Goal: Task Accomplishment & Management: Use online tool/utility

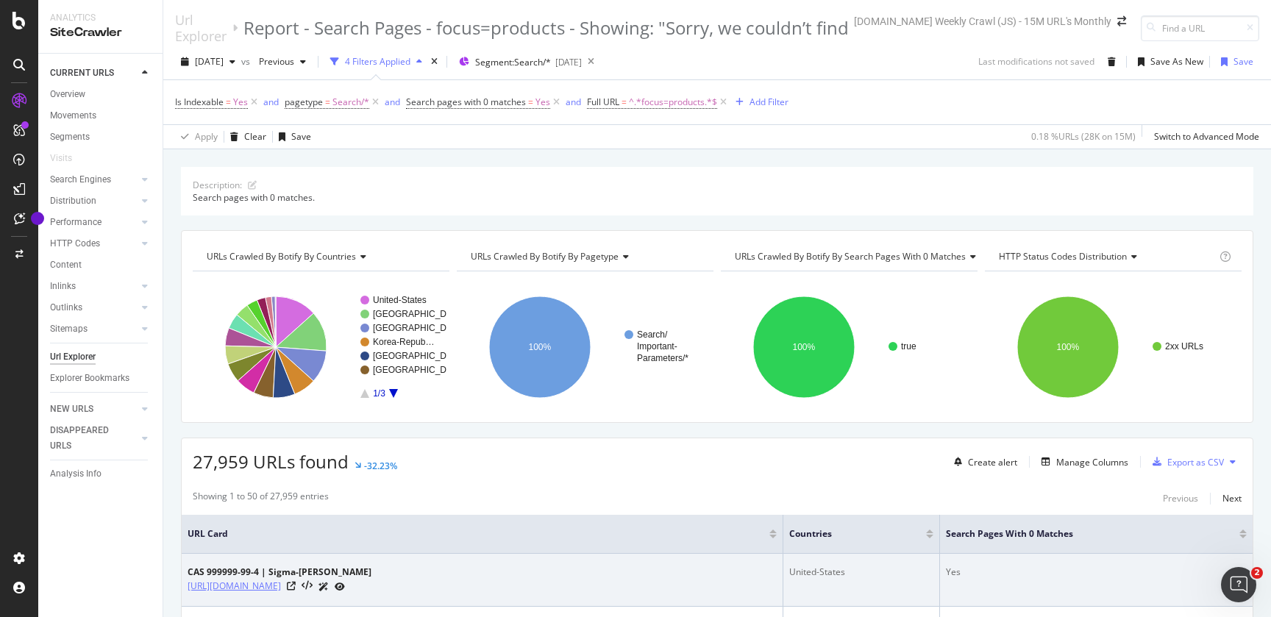
click at [281, 590] on link "[URL][DOMAIN_NAME]" at bounding box center [234, 586] width 93 height 15
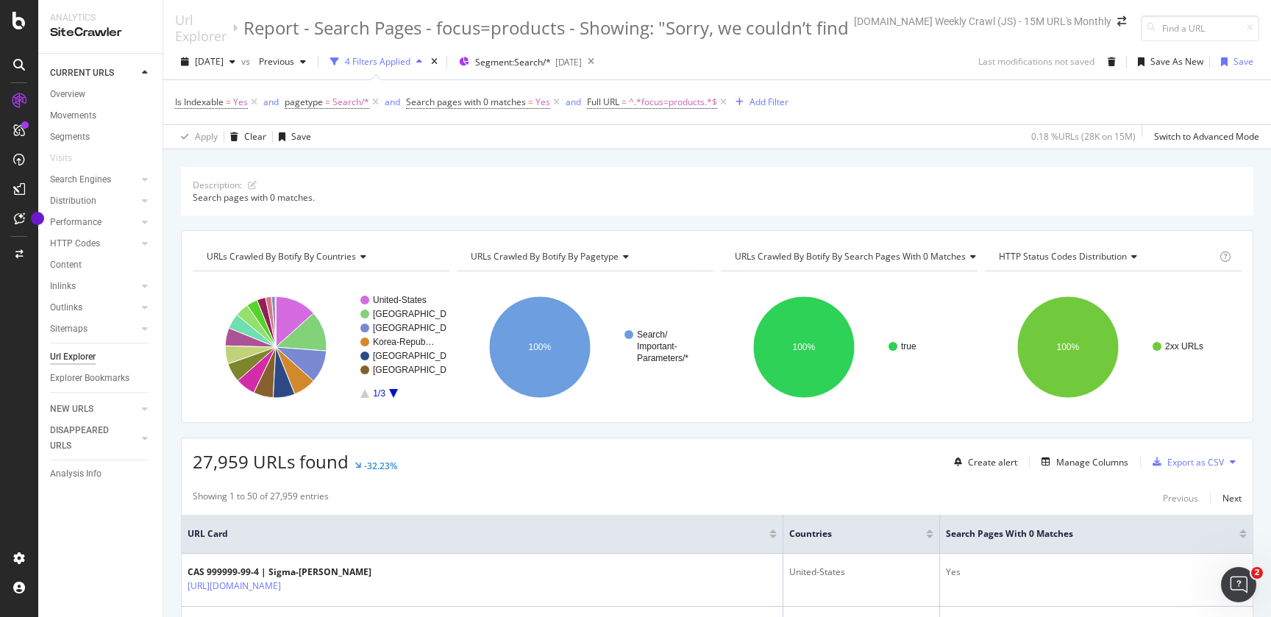
scroll to position [279, 0]
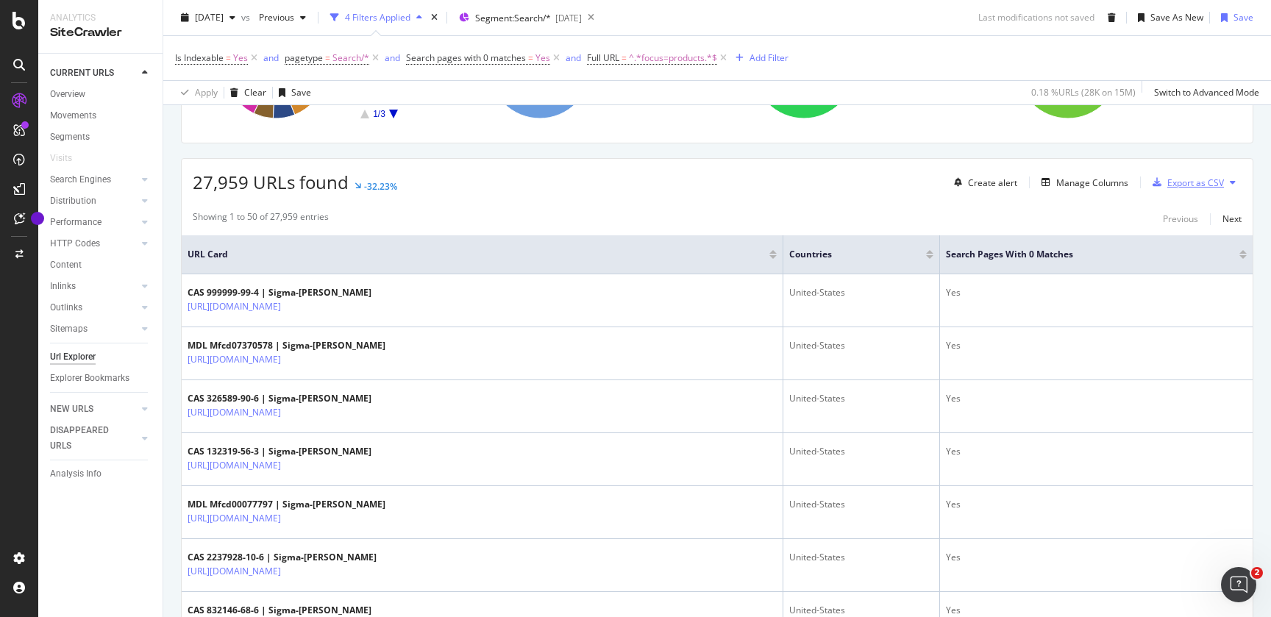
click at [1174, 185] on div "Export as CSV" at bounding box center [1195, 183] width 57 height 13
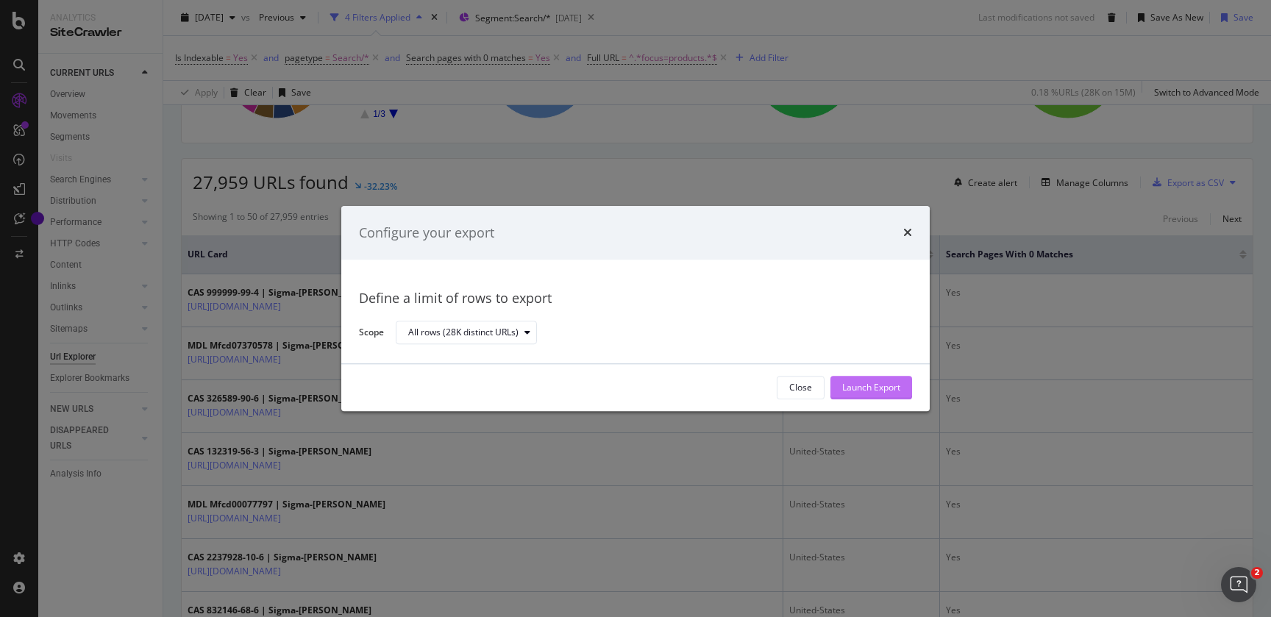
click at [879, 391] on div "Launch Export" at bounding box center [871, 388] width 58 height 13
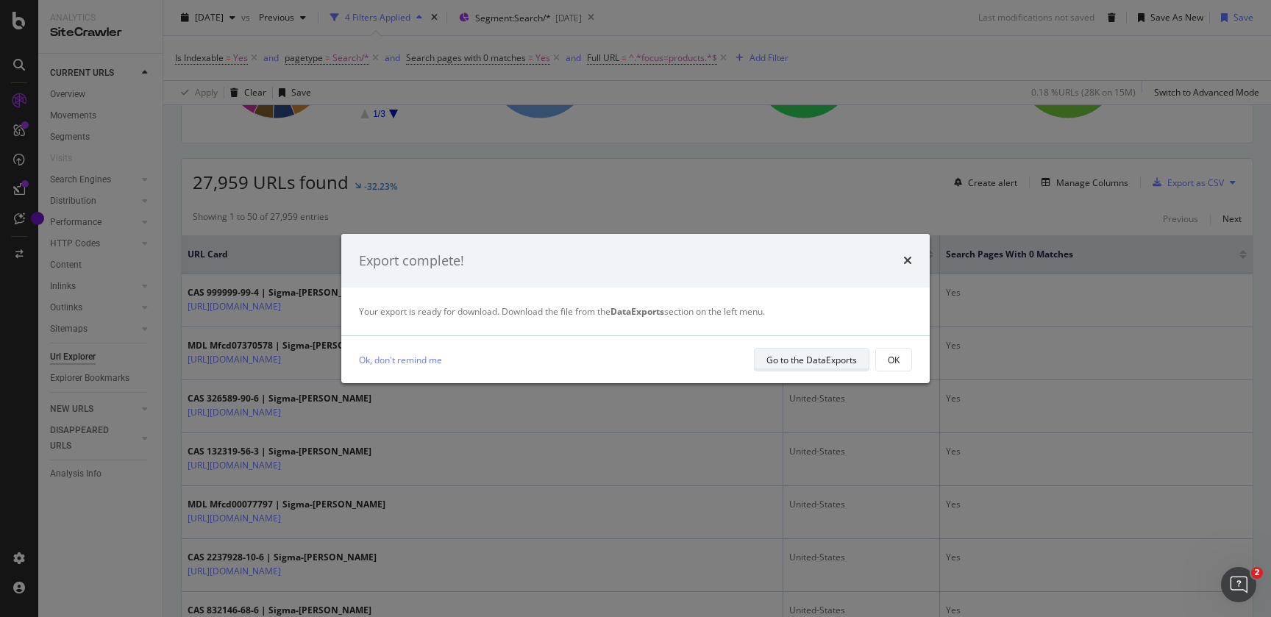
click at [824, 357] on div "Go to the DataExports" at bounding box center [811, 360] width 90 height 13
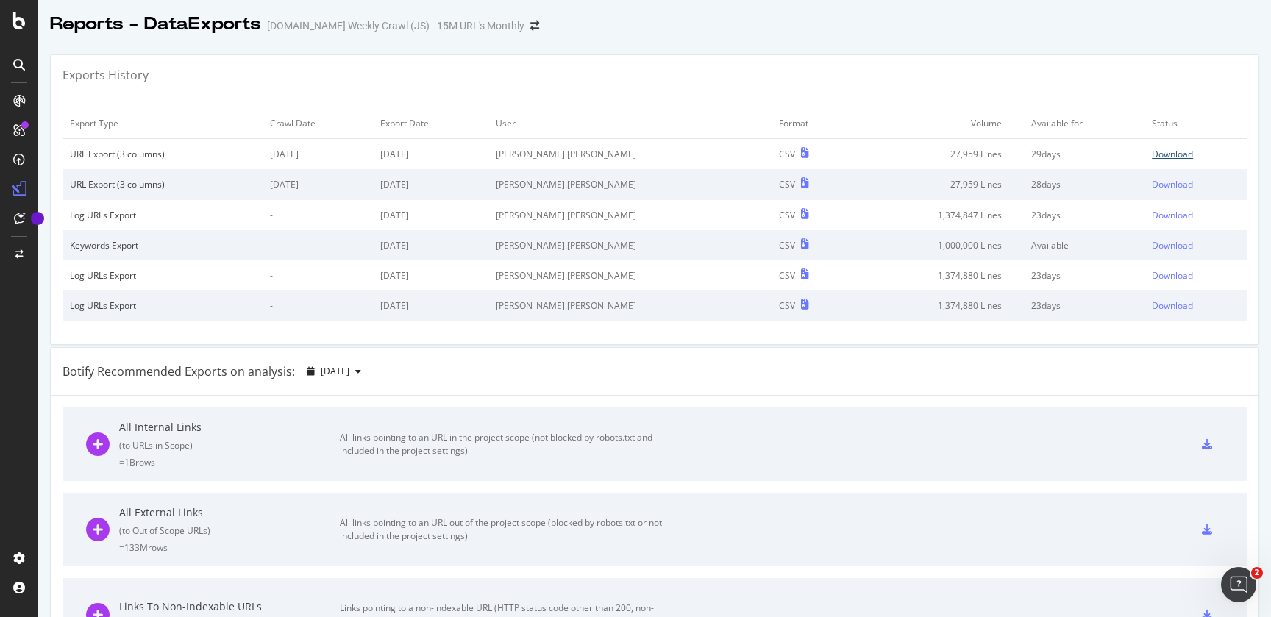
click at [1152, 159] on div "Download" at bounding box center [1172, 154] width 41 height 13
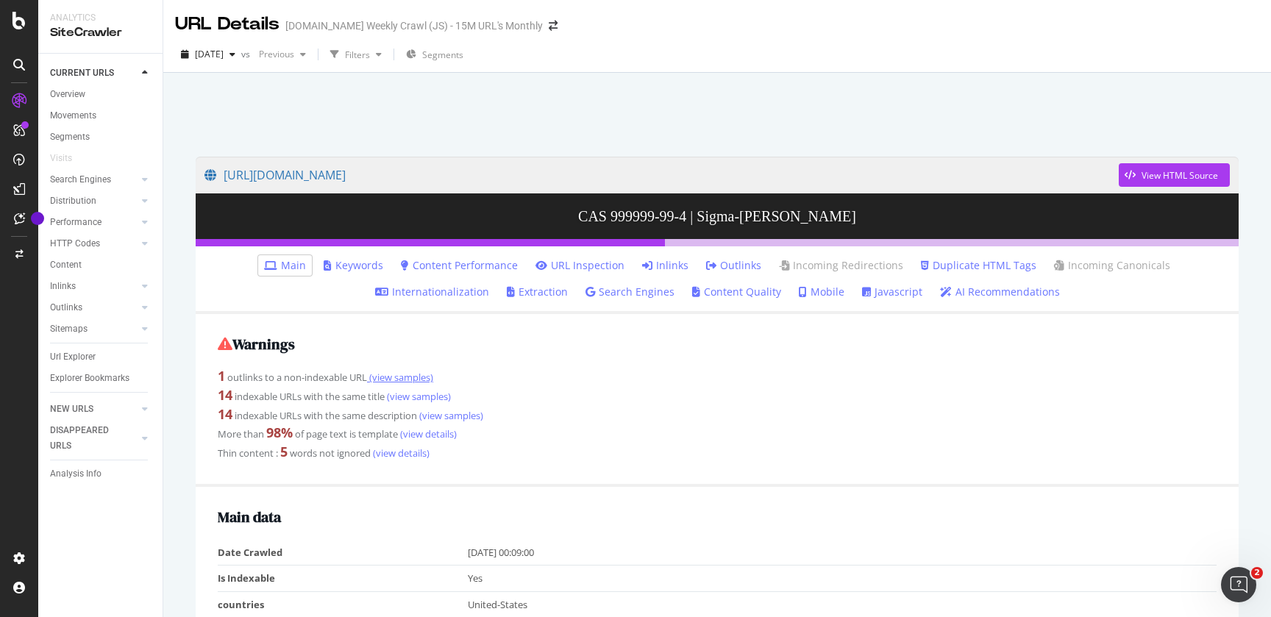
click at [421, 383] on link "(view samples)" at bounding box center [400, 377] width 66 height 13
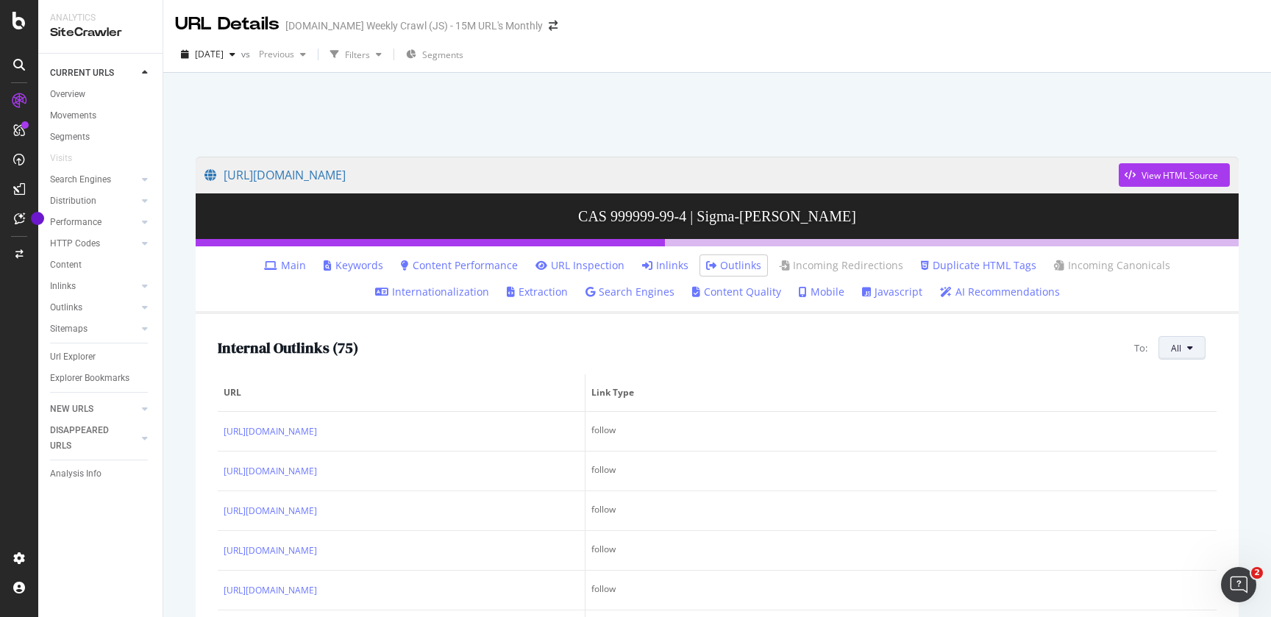
click at [1191, 349] on button "All" at bounding box center [1181, 348] width 47 height 24
click at [1183, 395] on div "Non-Indexable URLs" at bounding box center [1202, 404] width 106 height 21
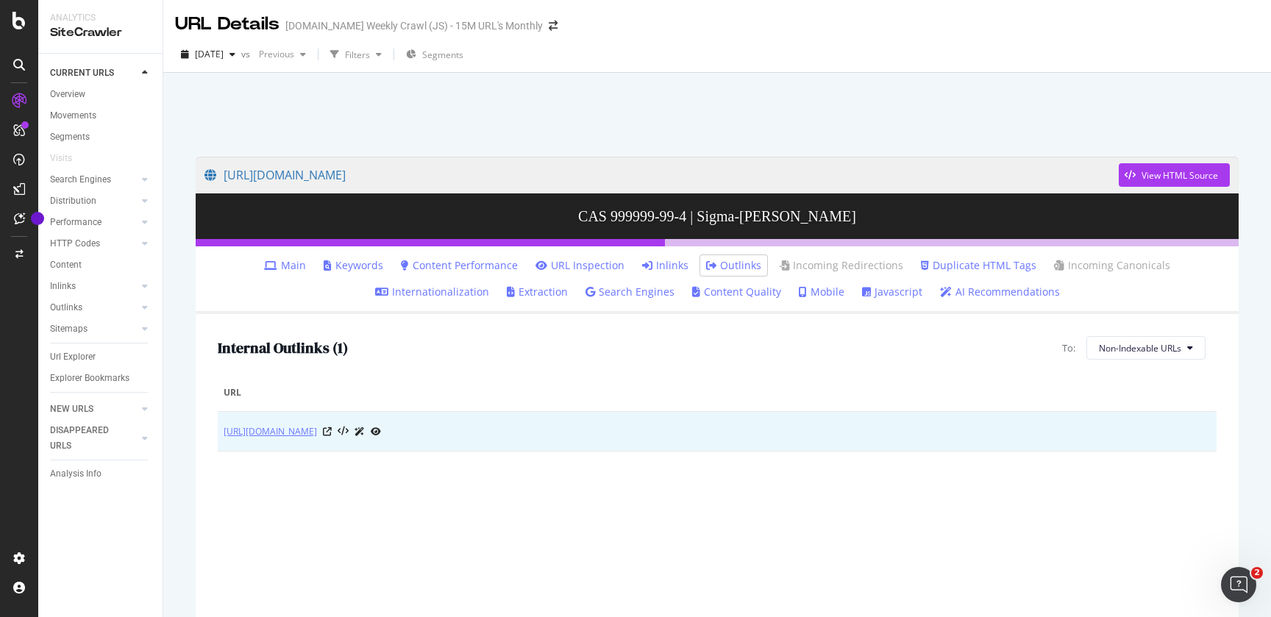
click at [317, 432] on link "https://www.sigmaaldrich.com/profile" at bounding box center [270, 431] width 93 height 15
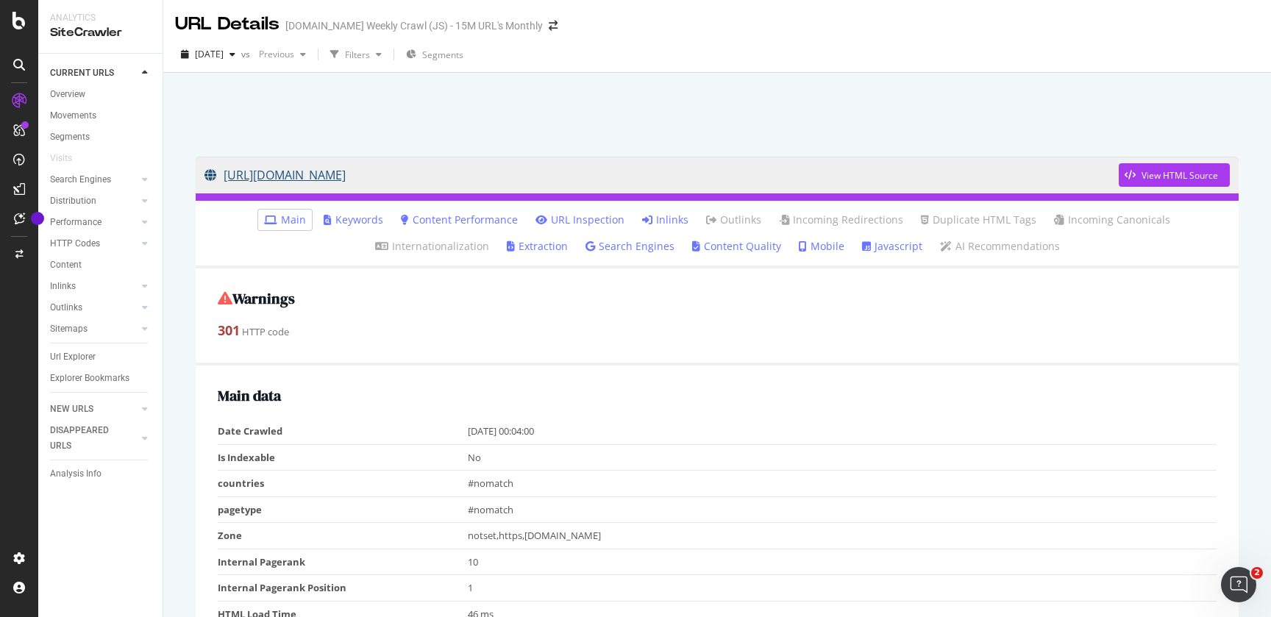
click at [381, 179] on link "https://www.sigmaaldrich.com/profile" at bounding box center [661, 175] width 914 height 37
